Goal: Information Seeking & Learning: Check status

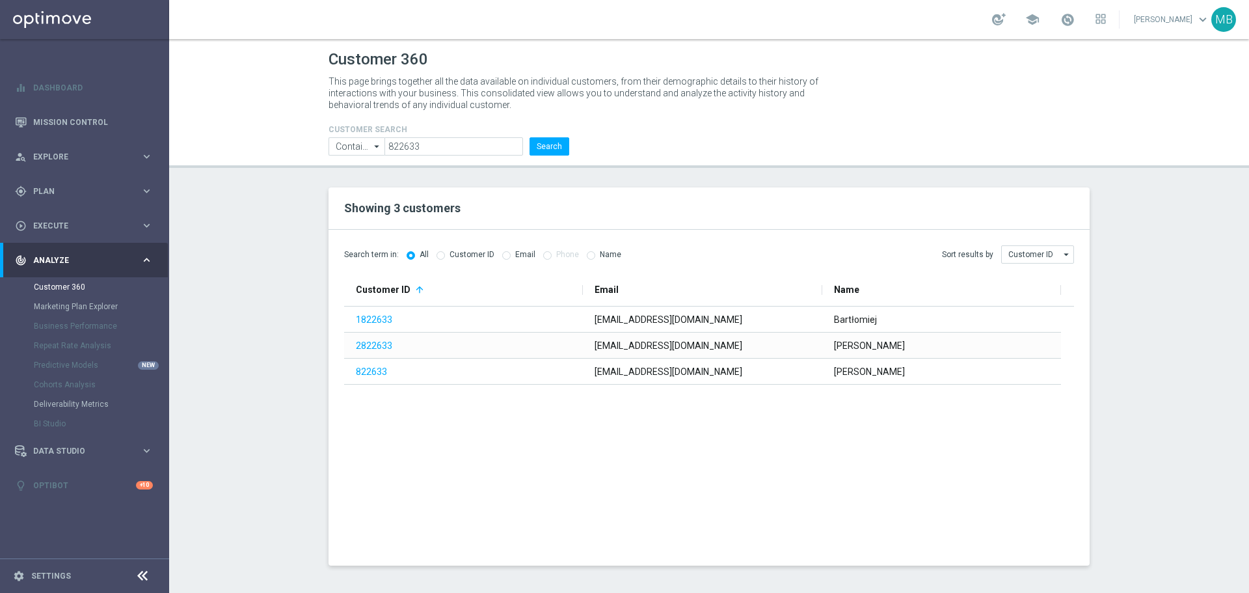
click at [443, 145] on input "822633" at bounding box center [454, 146] width 139 height 18
type input "916777"
click at [552, 148] on button "Search" at bounding box center [550, 146] width 40 height 18
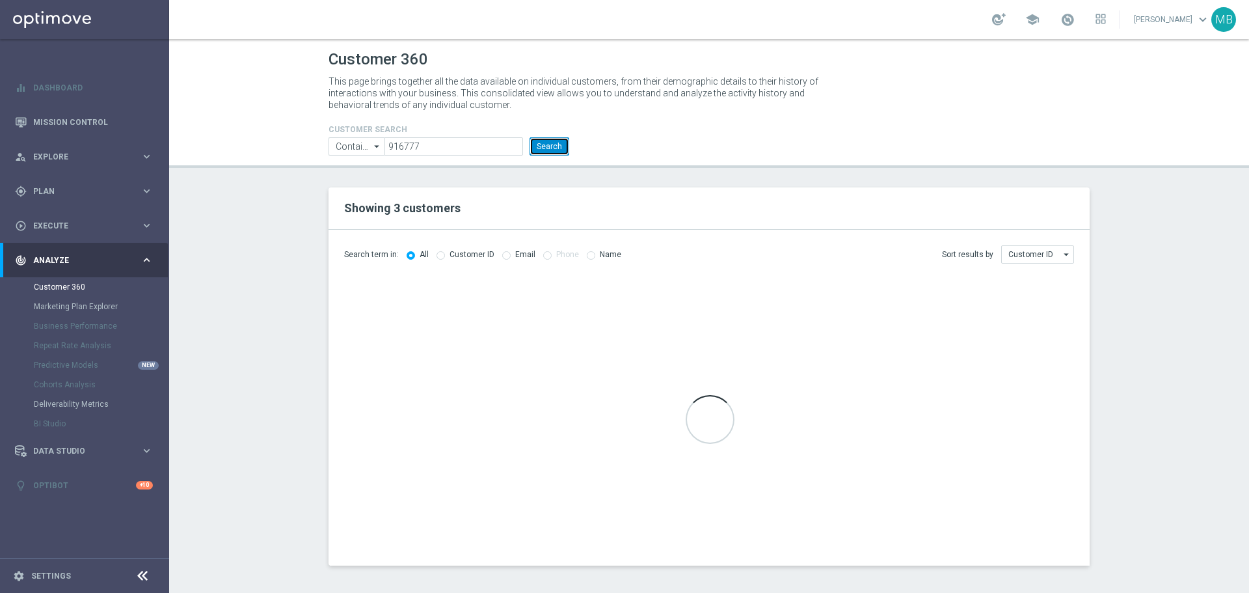
click at [552, 146] on button "Search" at bounding box center [550, 146] width 40 height 18
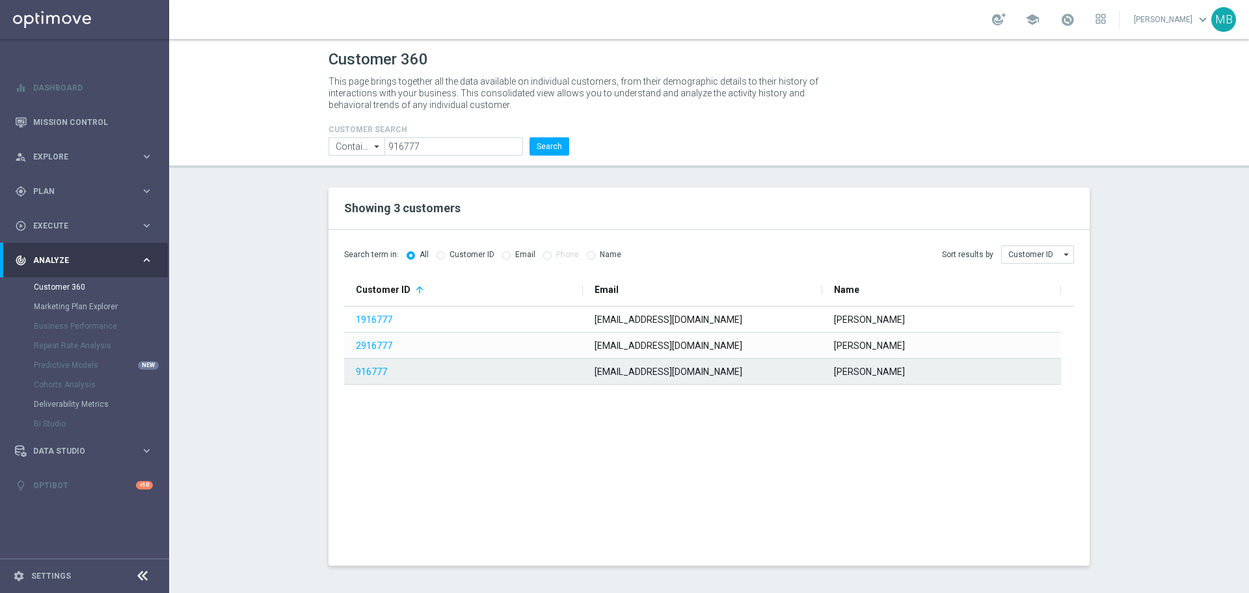
drag, startPoint x: 382, startPoint y: 373, endPoint x: 36, endPoint y: 346, distance: 347.3
click at [382, 373] on link "916777" at bounding box center [371, 371] width 31 height 10
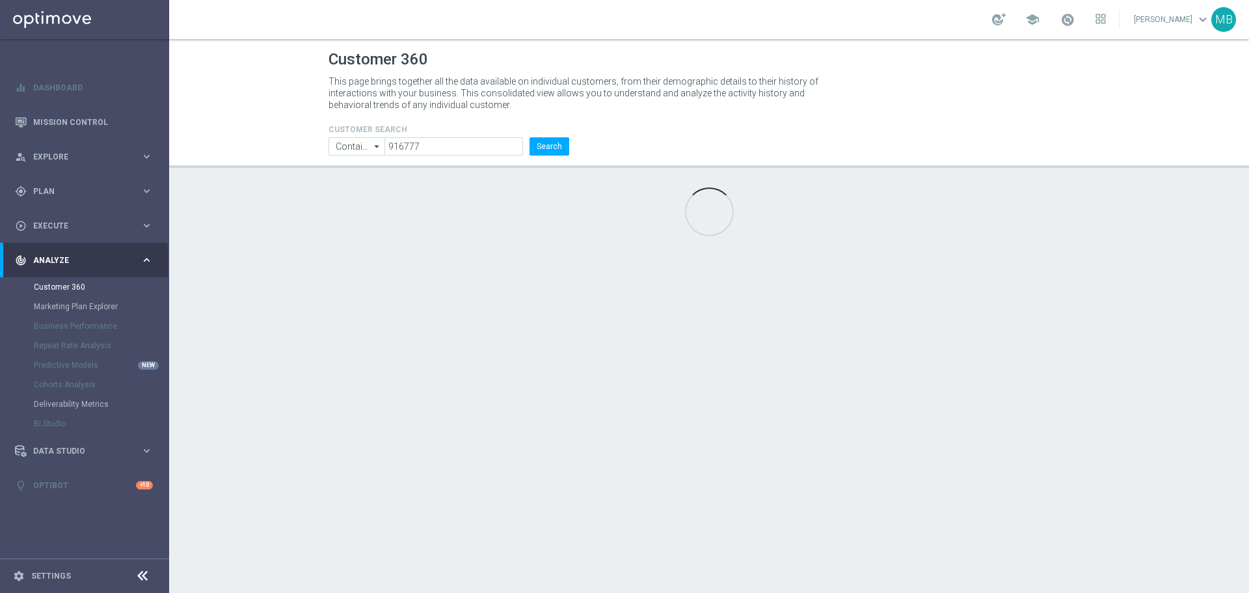
type input "Last 30 days"
type input "Deposit Amount"
type input "Last 30 days"
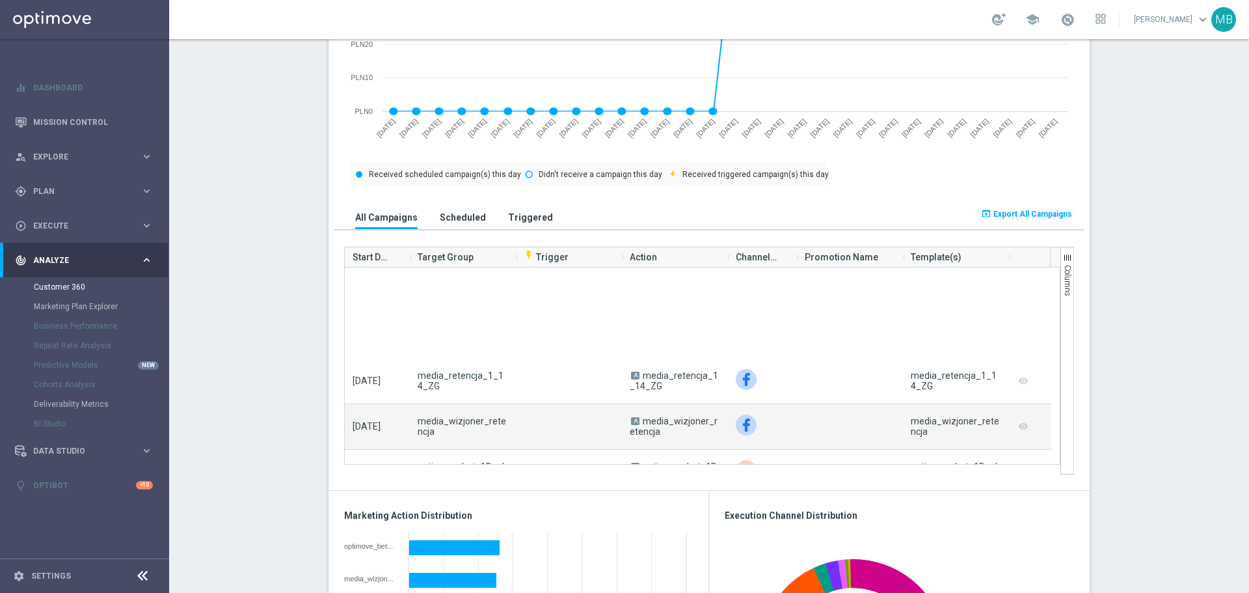
scroll to position [260, 0]
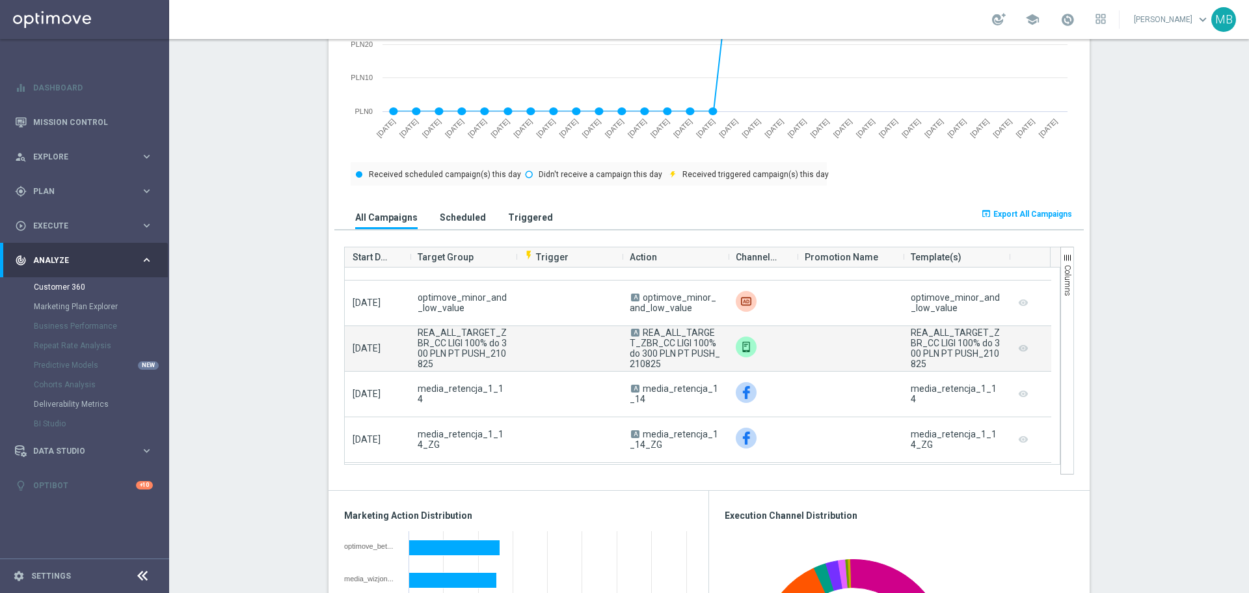
click at [639, 331] on span "REA_ALL_TARGET_ZBR_CC LIGI 100% do 300 PLN PT PUSH_210825" at bounding box center [675, 348] width 90 height 42
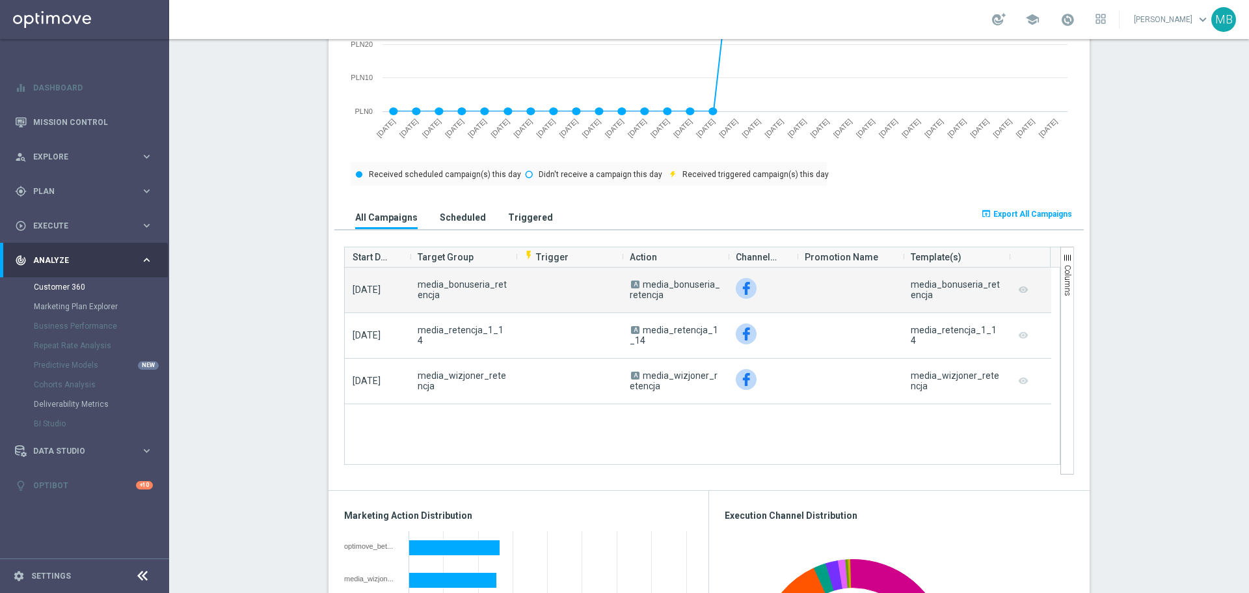
scroll to position [651, 0]
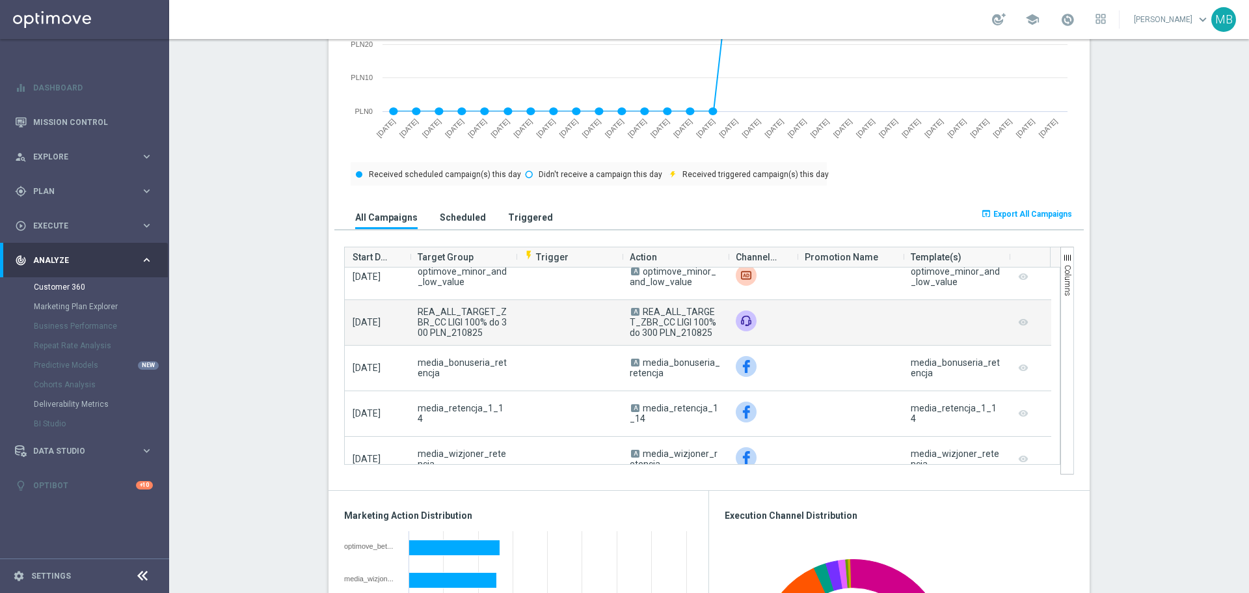
drag, startPoint x: 709, startPoint y: 338, endPoint x: 638, endPoint y: 312, distance: 74.9
click at [638, 312] on span "A REA_ALL_TARGET_ZBR_CC LIGI 100% do 300 PLN_210825" at bounding box center [675, 321] width 90 height 31
copy span "REA_ALL_TARGET_ZBR_CC LIGI 100% do 300 PLN_210825"
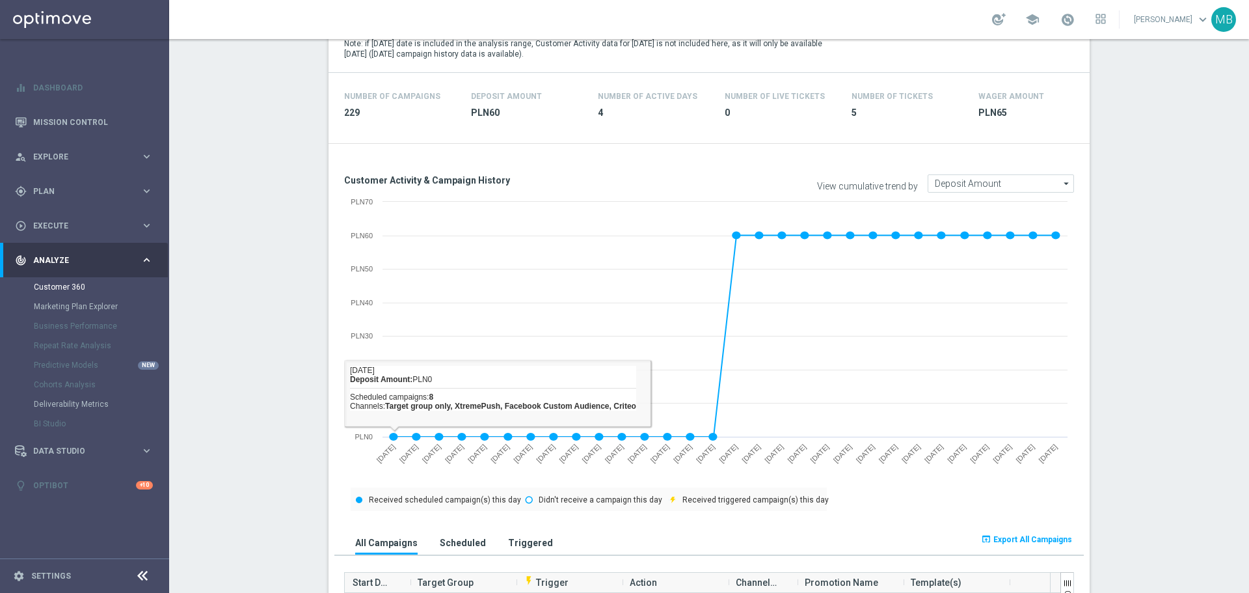
scroll to position [0, 0]
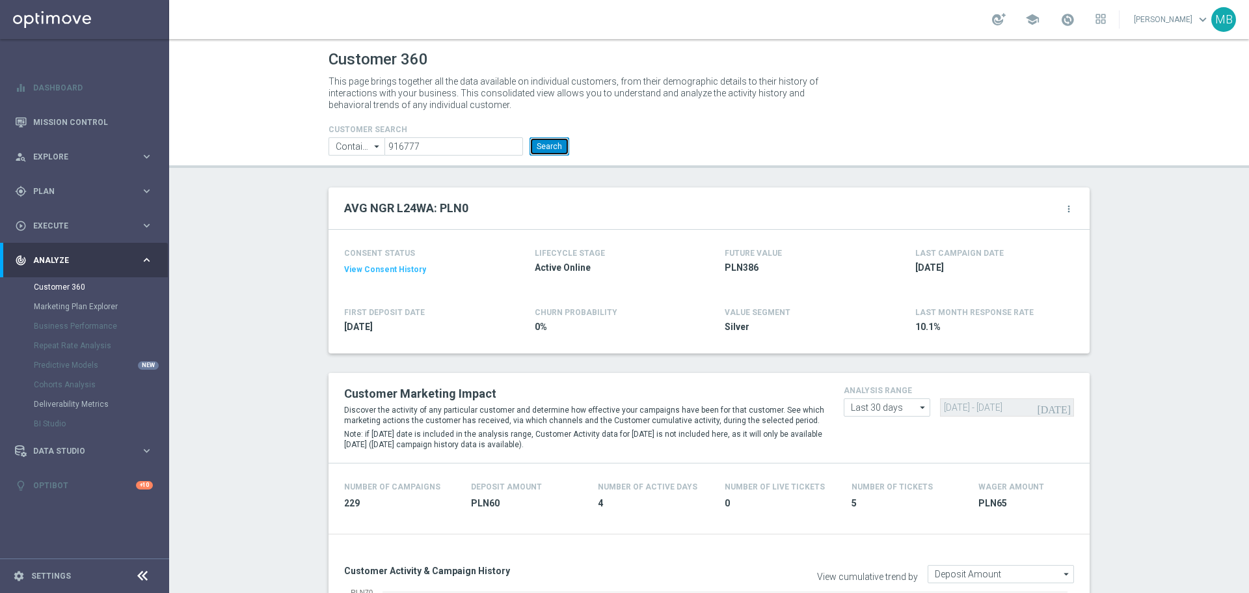
click at [530, 150] on button "Search" at bounding box center [550, 146] width 40 height 18
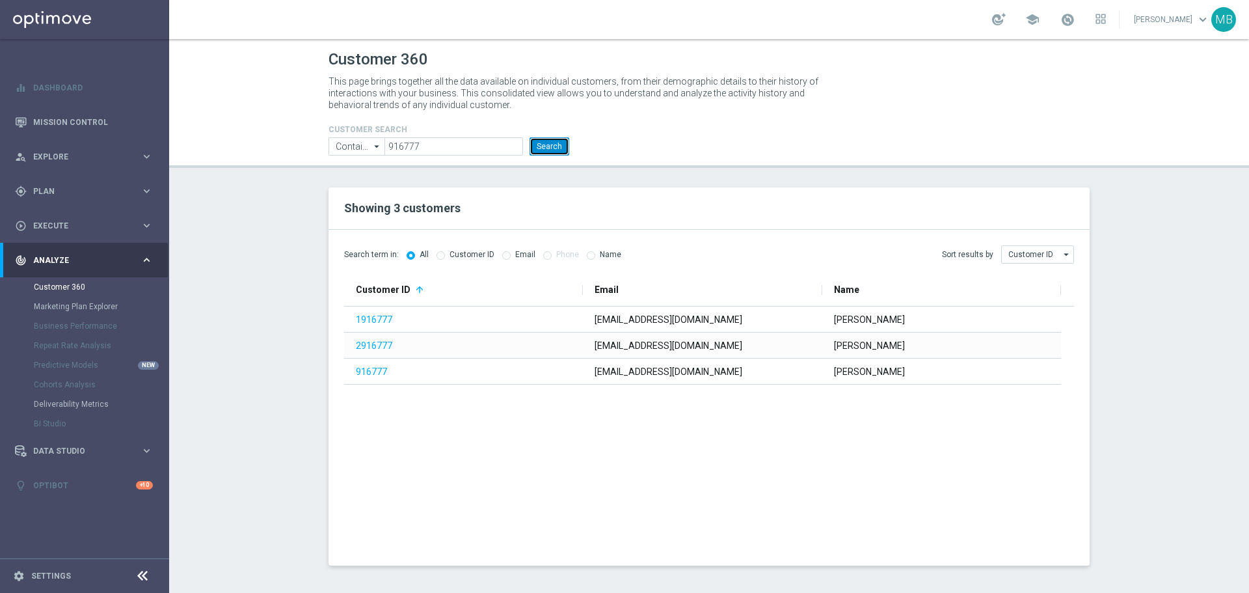
click at [536, 150] on button "Search" at bounding box center [550, 146] width 40 height 18
click at [550, 144] on button "Search" at bounding box center [550, 146] width 40 height 18
